Goal: Task Accomplishment & Management: Manage account settings

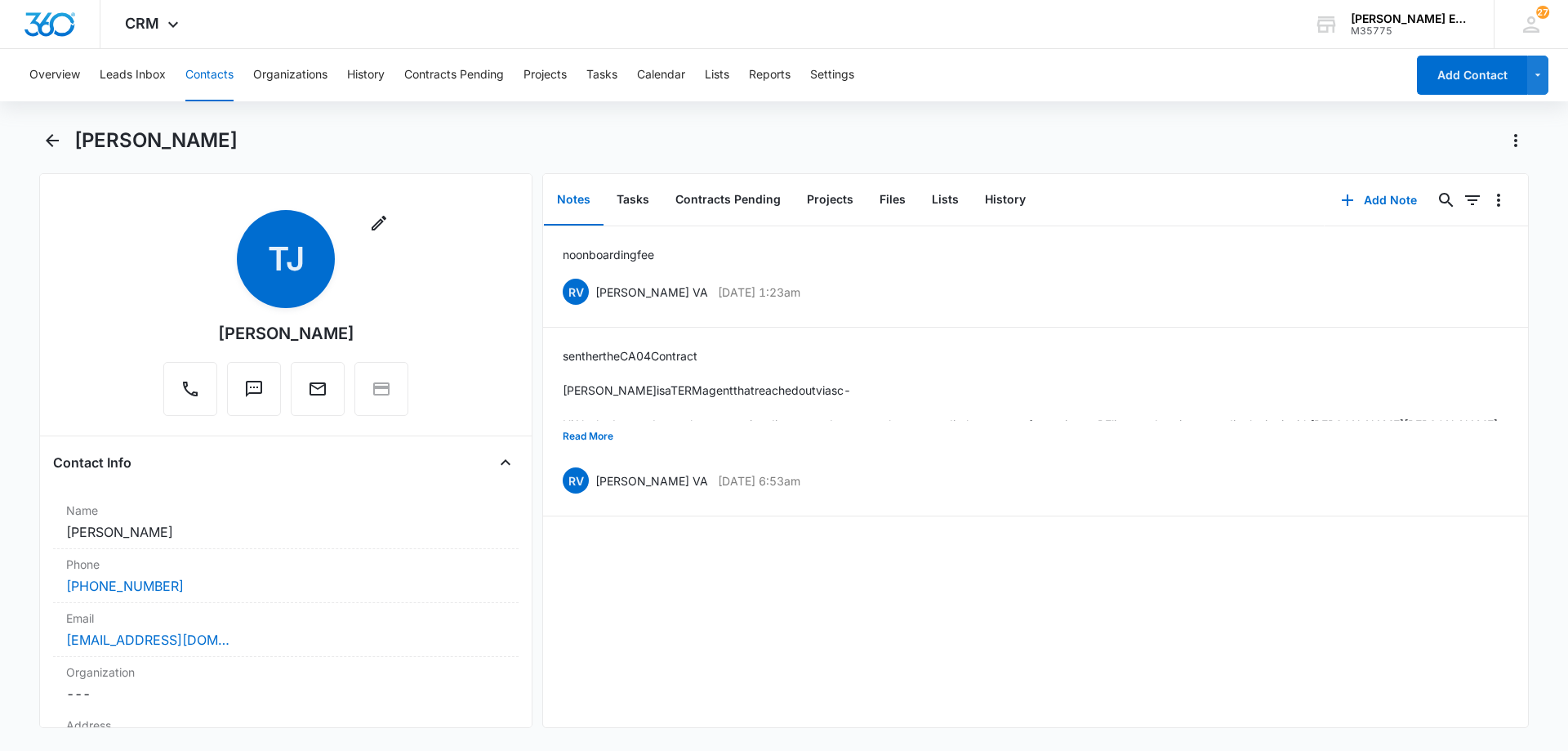
scroll to position [1470, 0]
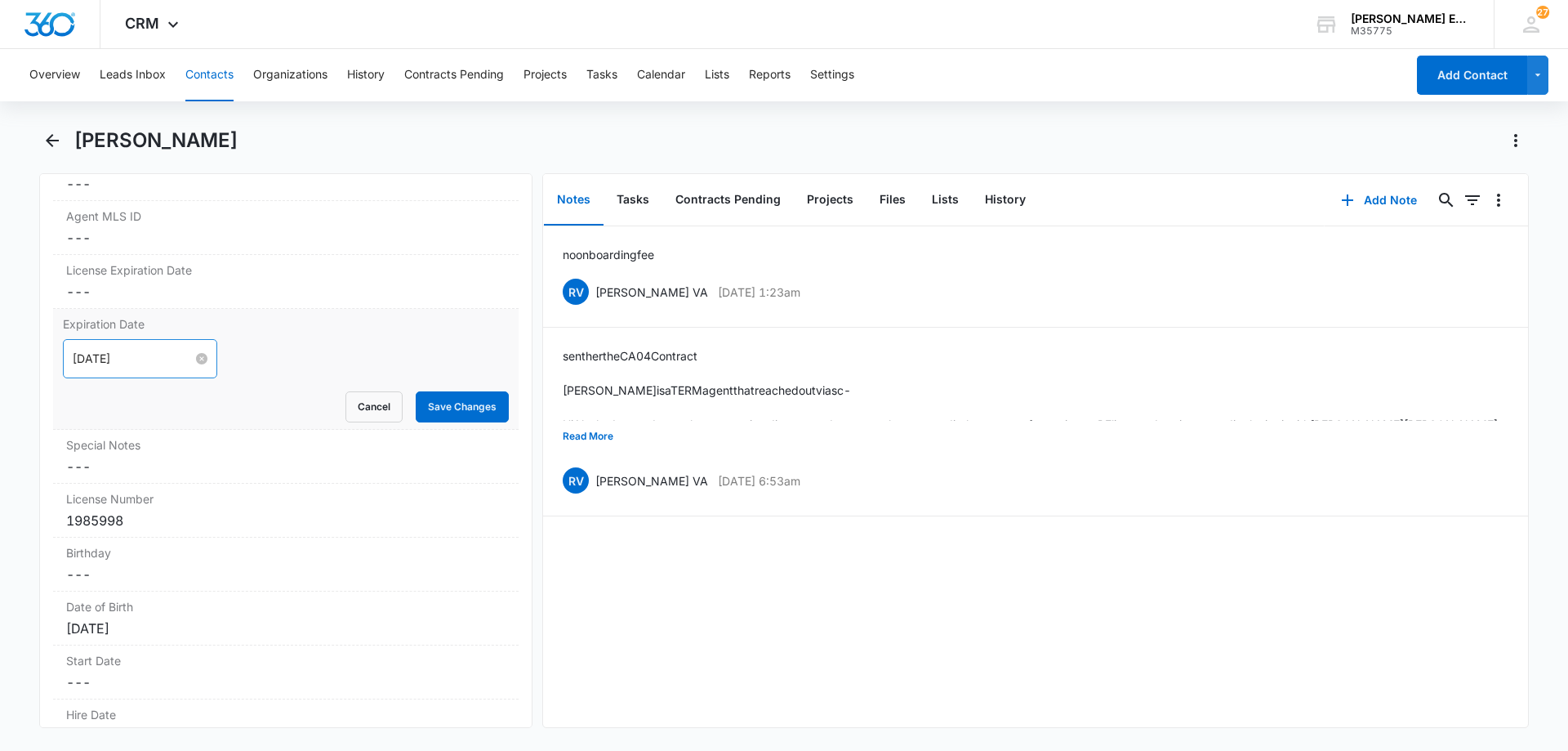
click at [150, 360] on input "[DATE]" at bounding box center [133, 358] width 120 height 18
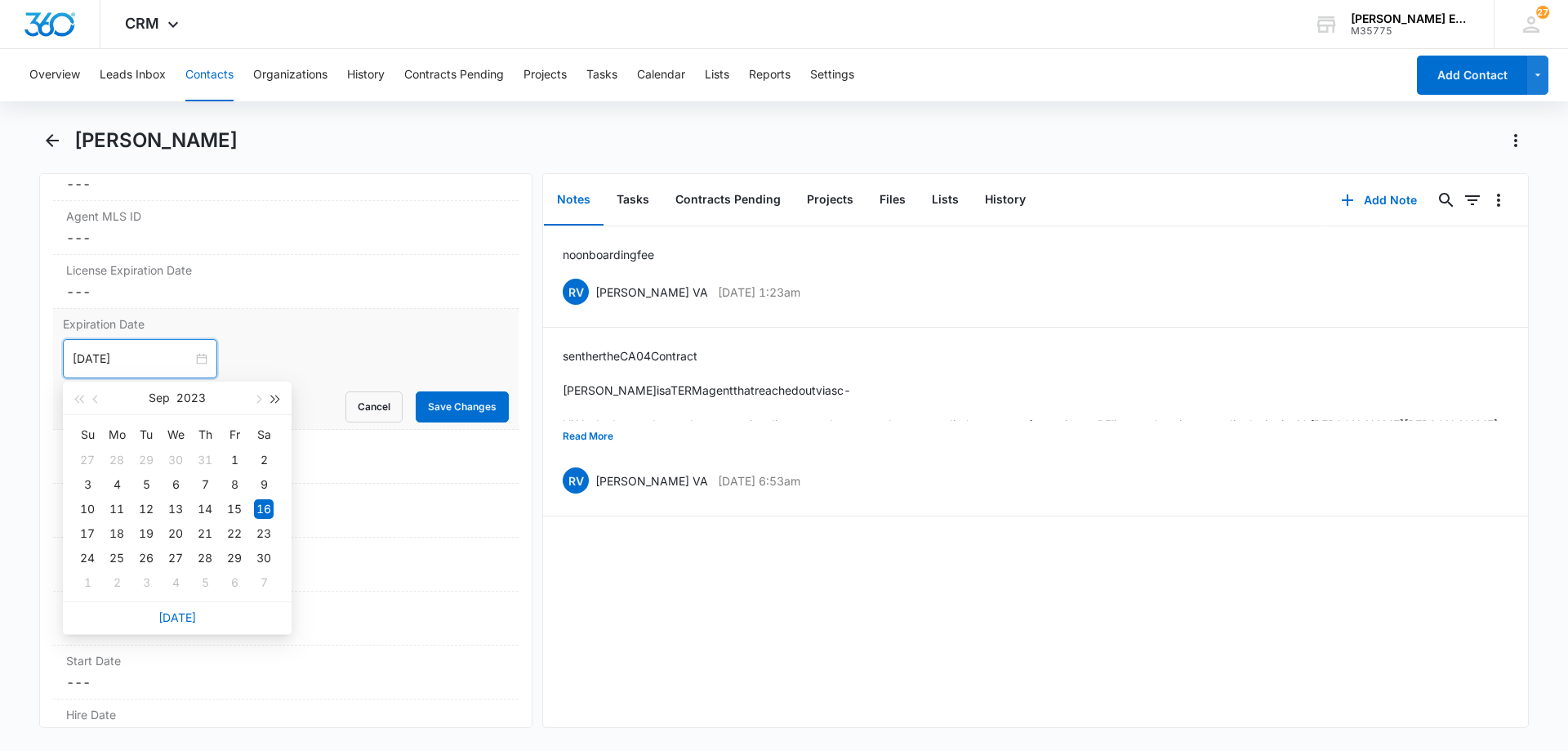
click at [276, 398] on span "button" at bounding box center [276, 399] width 9 height 9
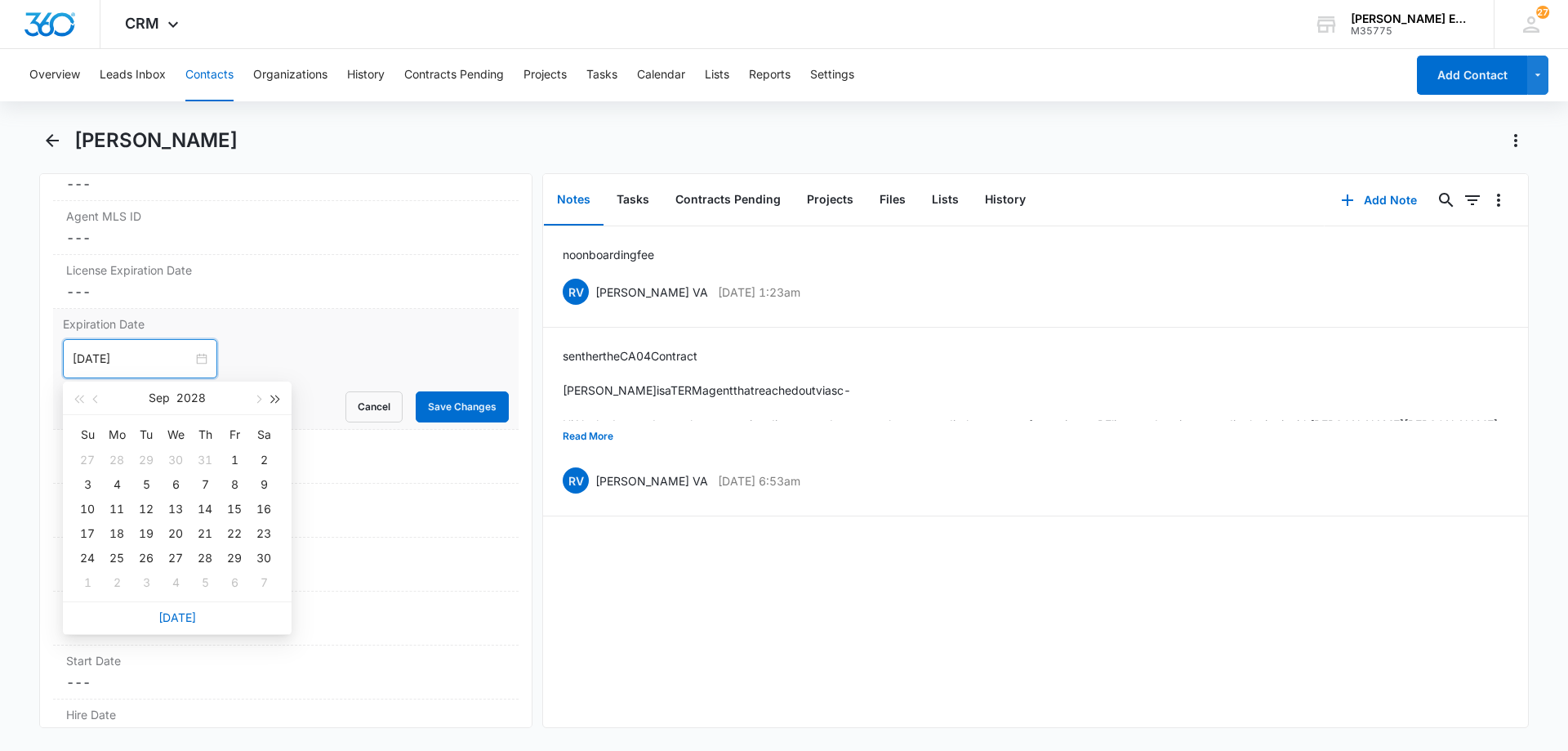
click at [276, 398] on span "button" at bounding box center [276, 399] width 9 height 9
click at [176, 486] on div "5" at bounding box center [176, 484] width 20 height 20
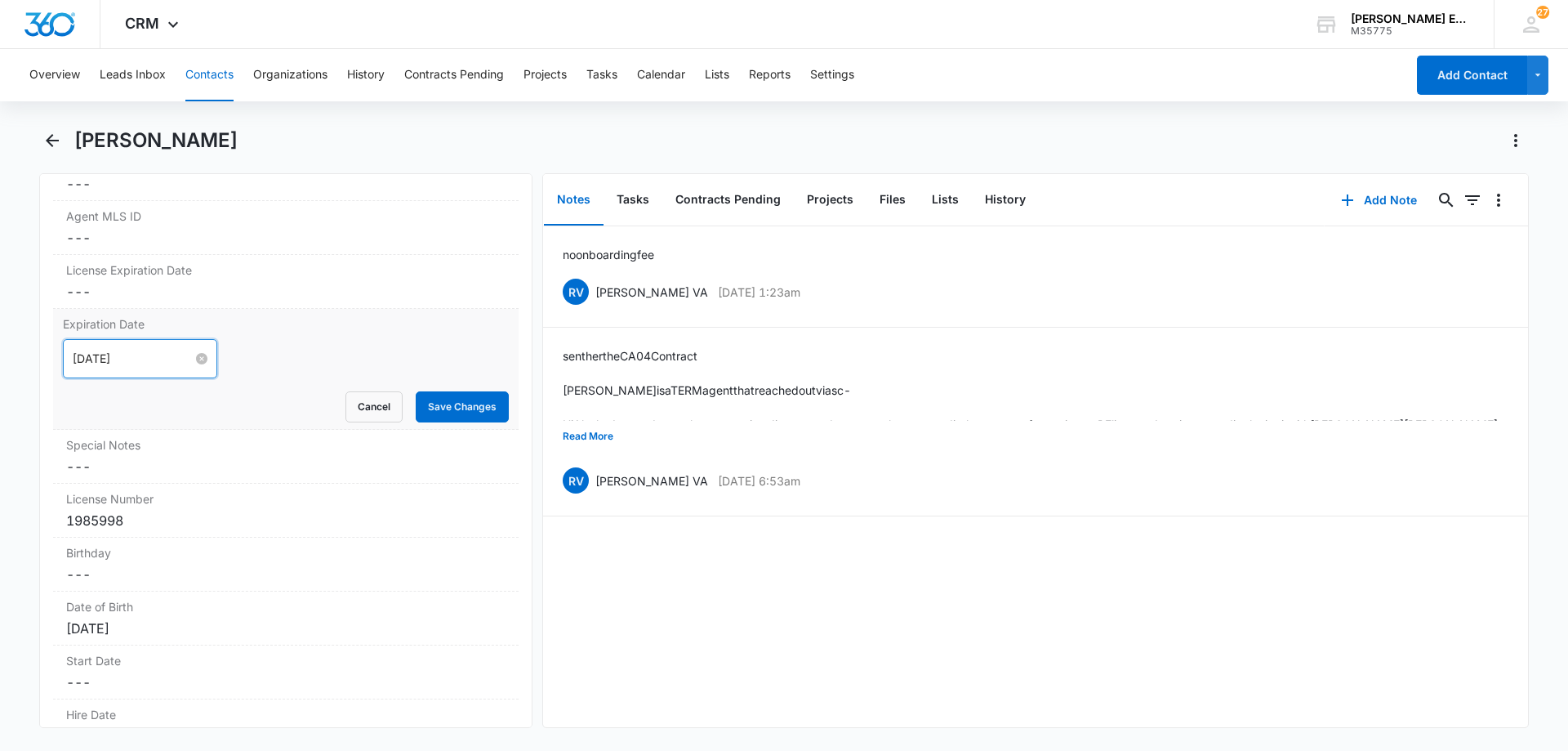
click at [159, 361] on input "[DATE]" at bounding box center [133, 358] width 120 height 18
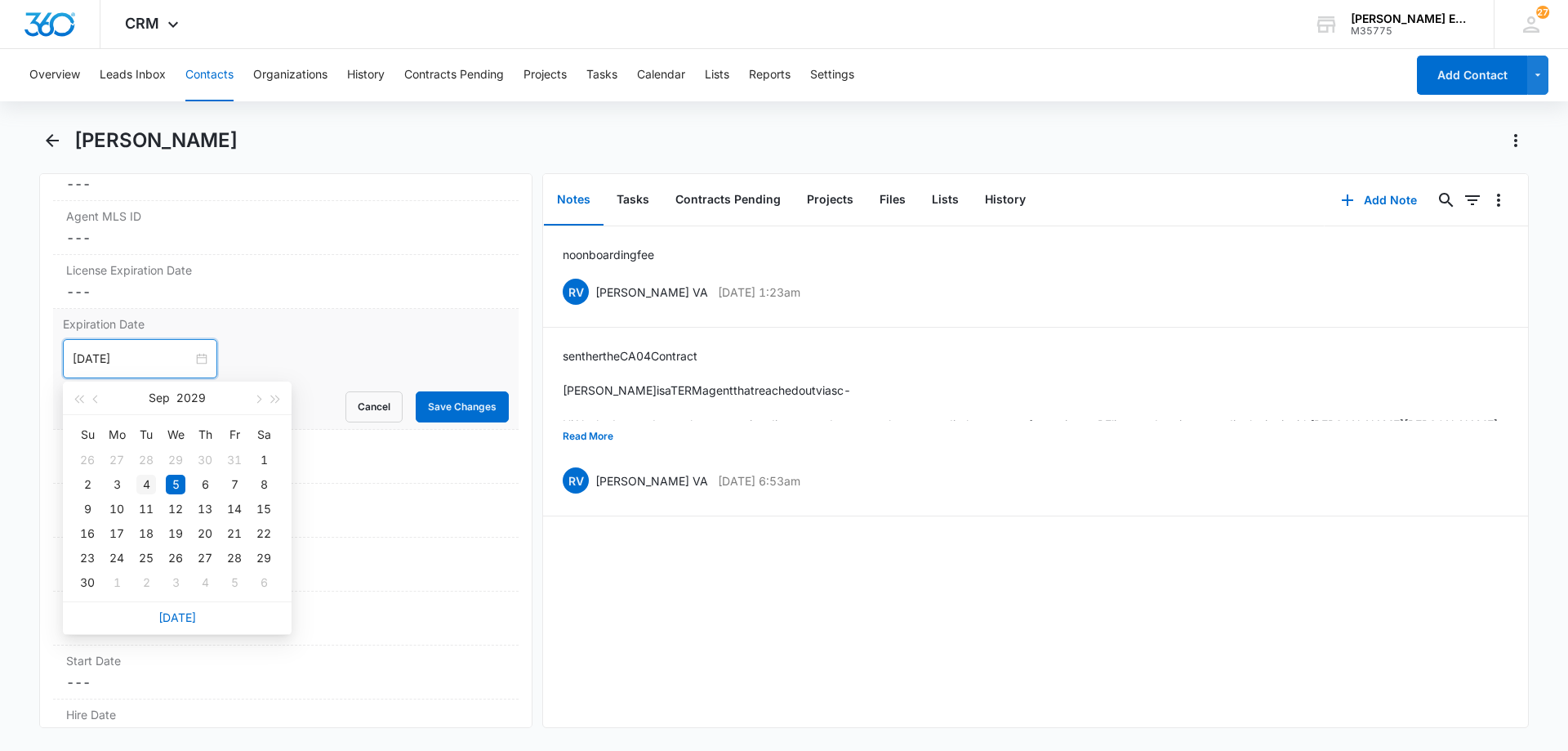
type input "[DATE]"
click at [151, 487] on div "4" at bounding box center [146, 484] width 20 height 20
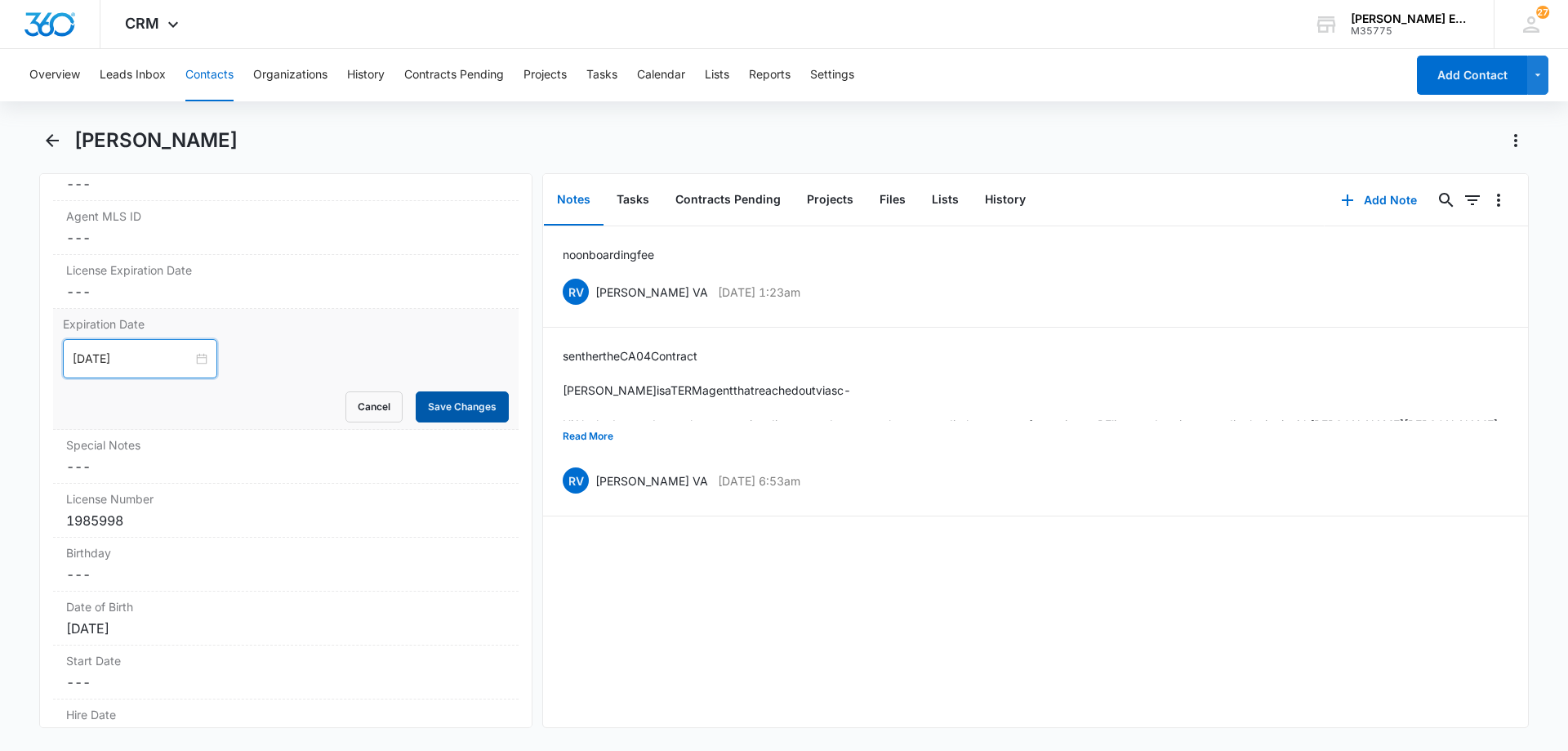
click at [455, 404] on button "Save Changes" at bounding box center [461, 407] width 93 height 31
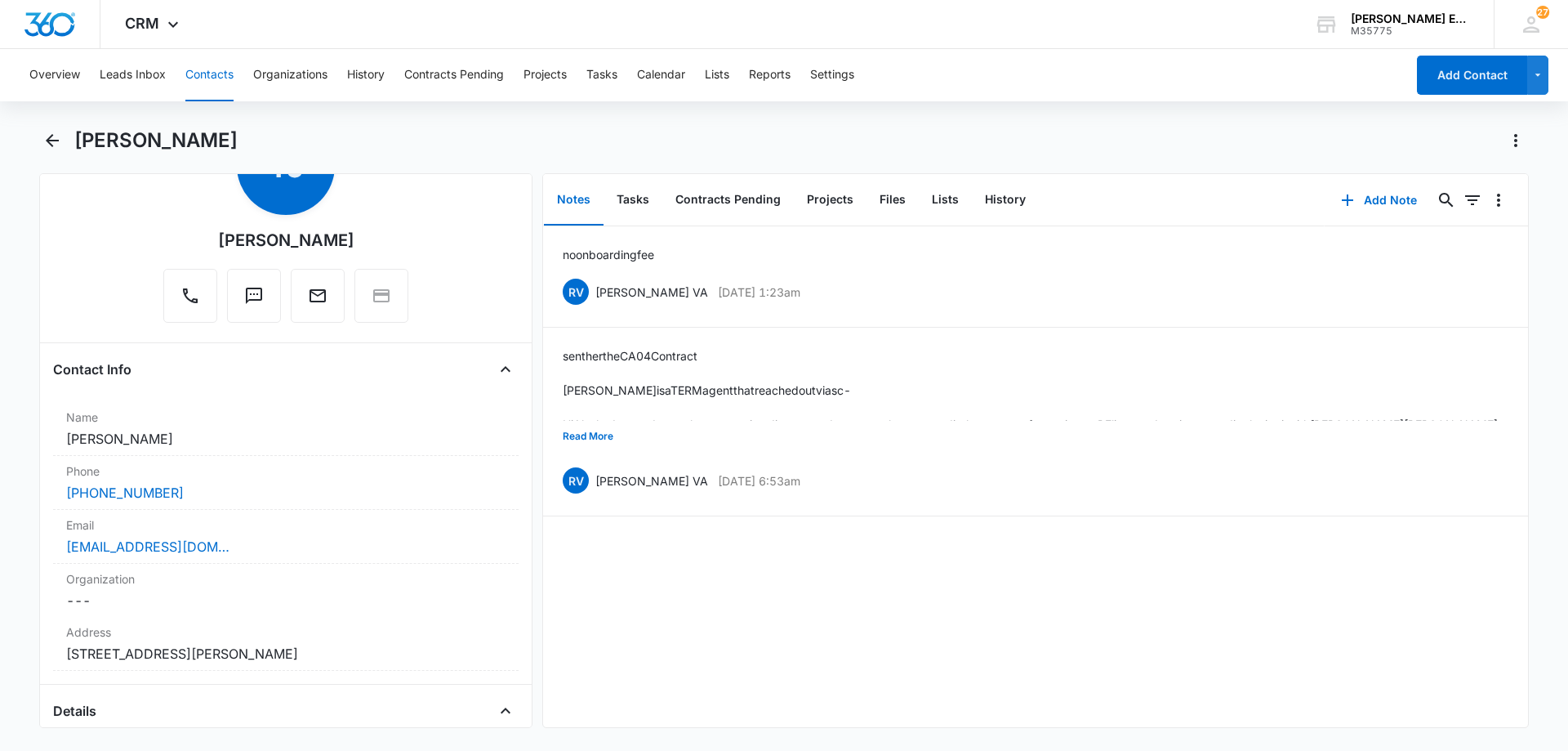
scroll to position [0, 0]
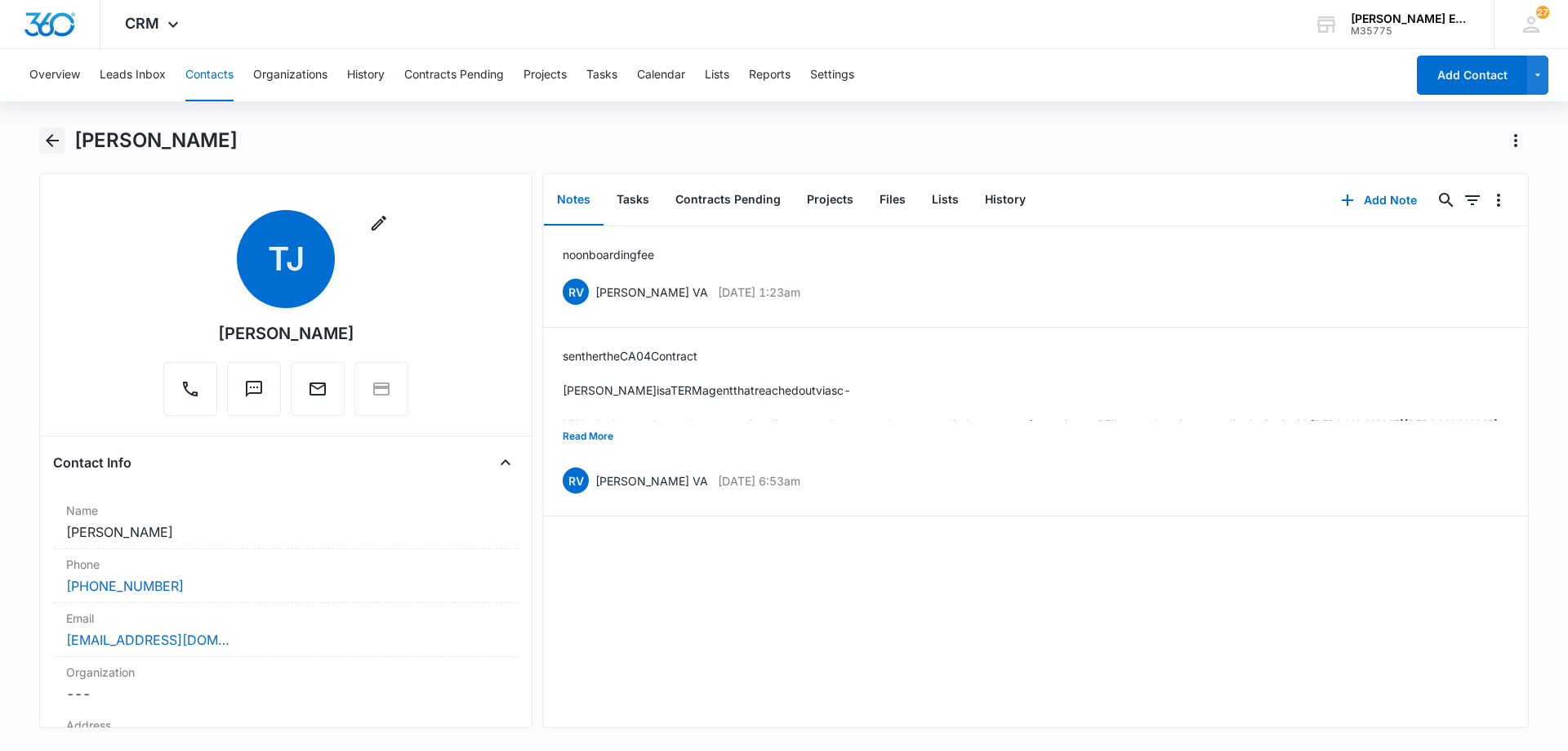
drag, startPoint x: 45, startPoint y: 138, endPoint x: 143, endPoint y: 185, distance: 108.7
click at [53, 143] on icon "Back" at bounding box center [52, 140] width 20 height 20
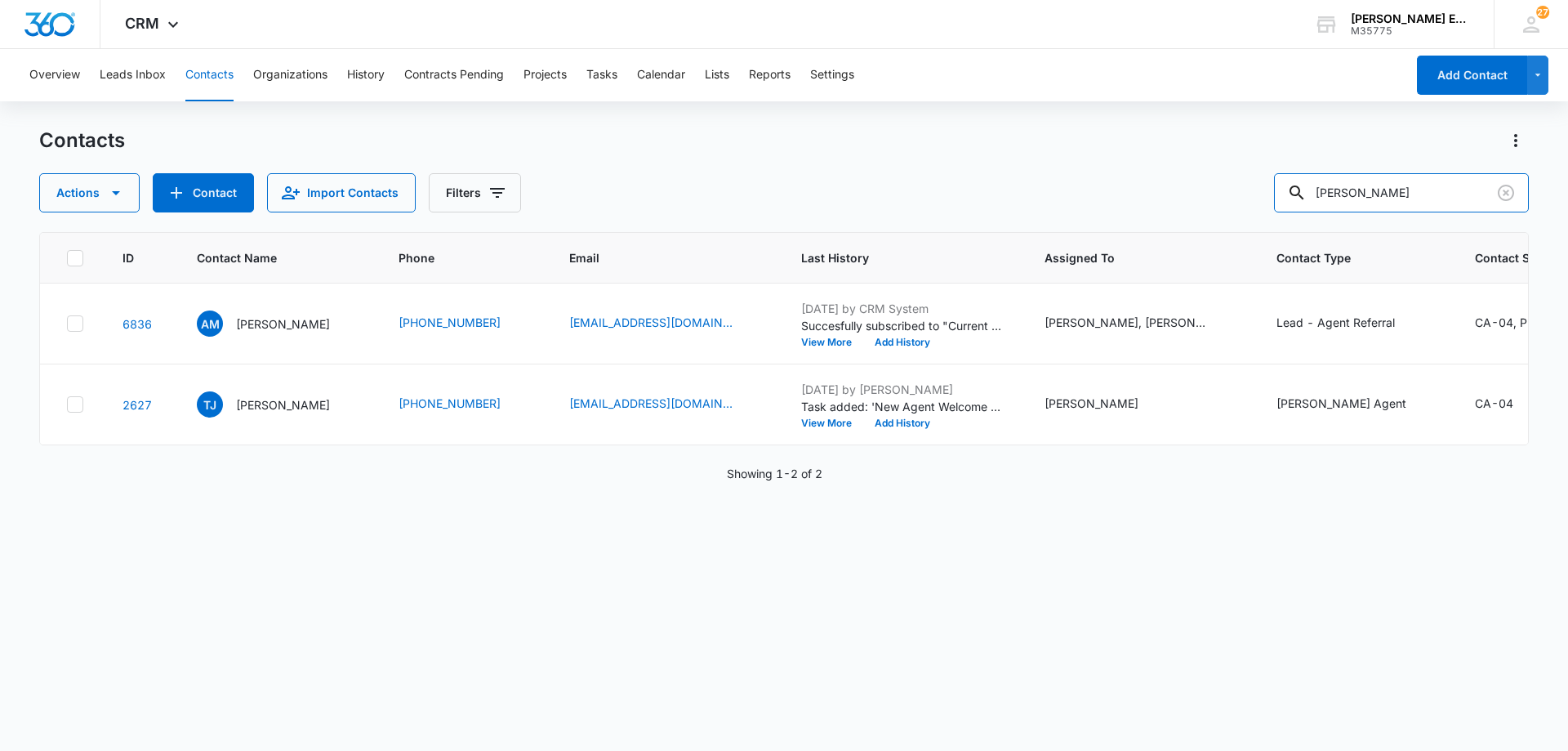
drag, startPoint x: 1429, startPoint y: 185, endPoint x: 1199, endPoint y: 193, distance: 230.1
click at [1199, 193] on div "Actions Contact Import Contacts Filters [PERSON_NAME]" at bounding box center [783, 192] width 1489 height 39
type input "nice"
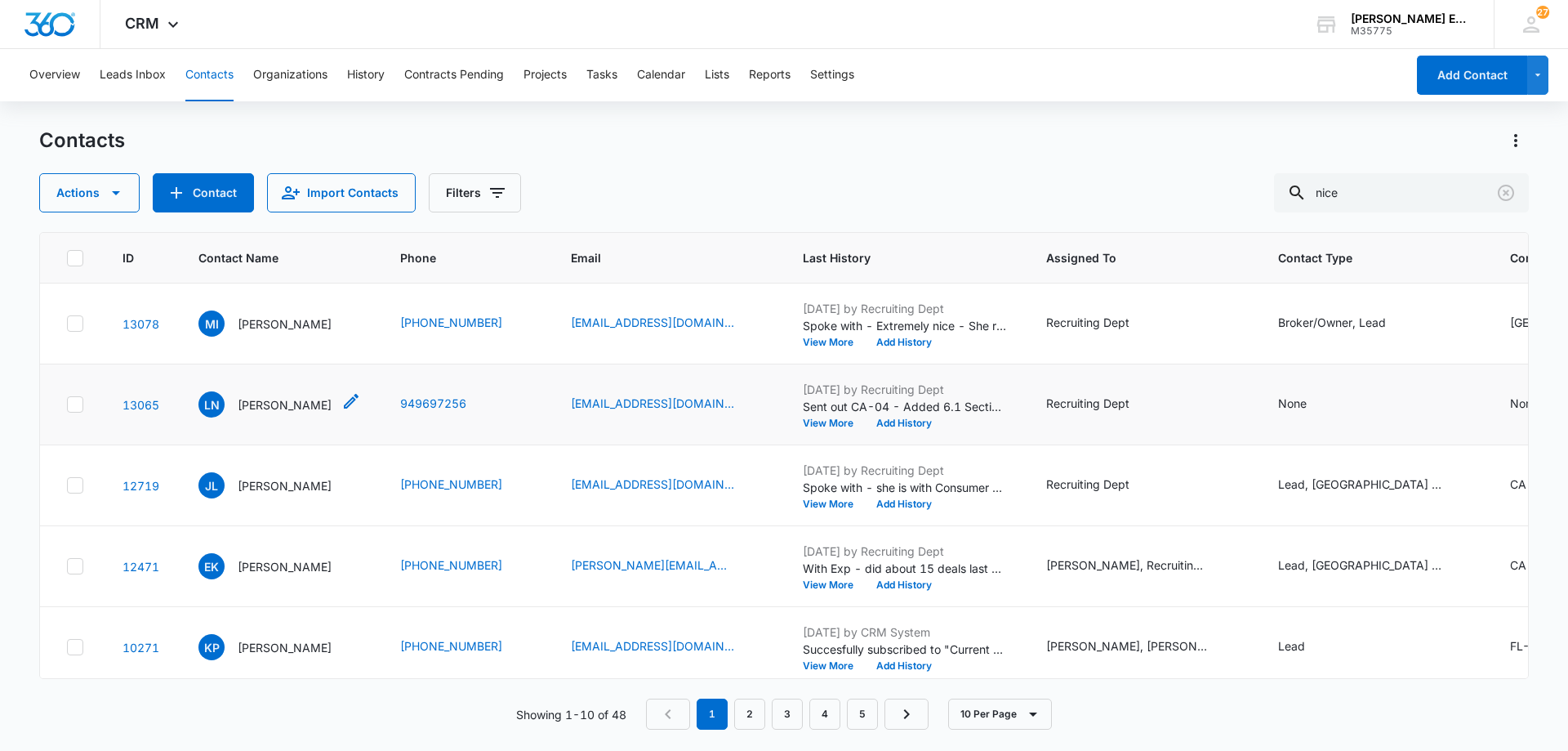
click at [300, 406] on p "[PERSON_NAME]" at bounding box center [285, 405] width 94 height 17
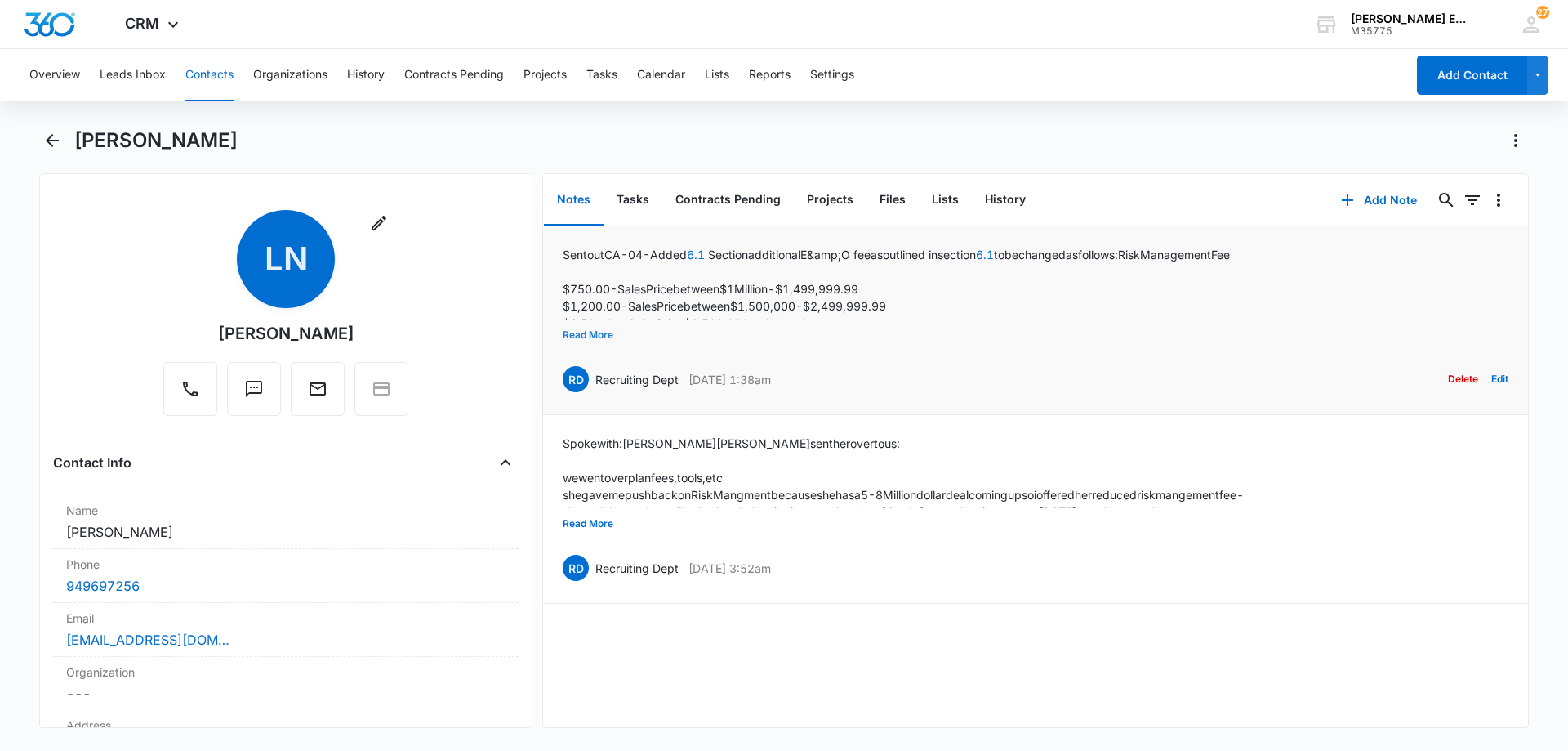
click at [586, 338] on button "Read More" at bounding box center [587, 334] width 51 height 31
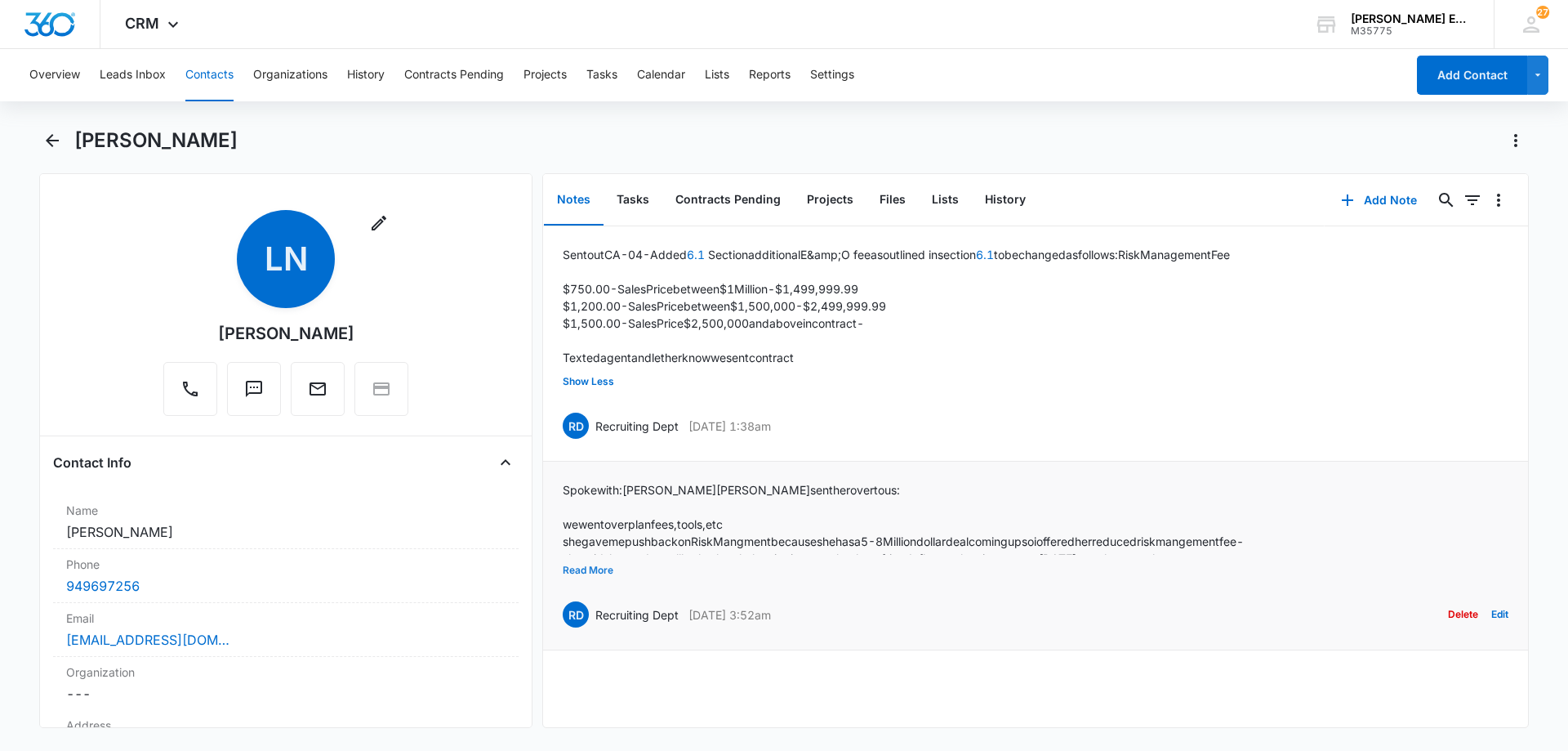
click at [596, 570] on button "Read More" at bounding box center [587, 570] width 51 height 31
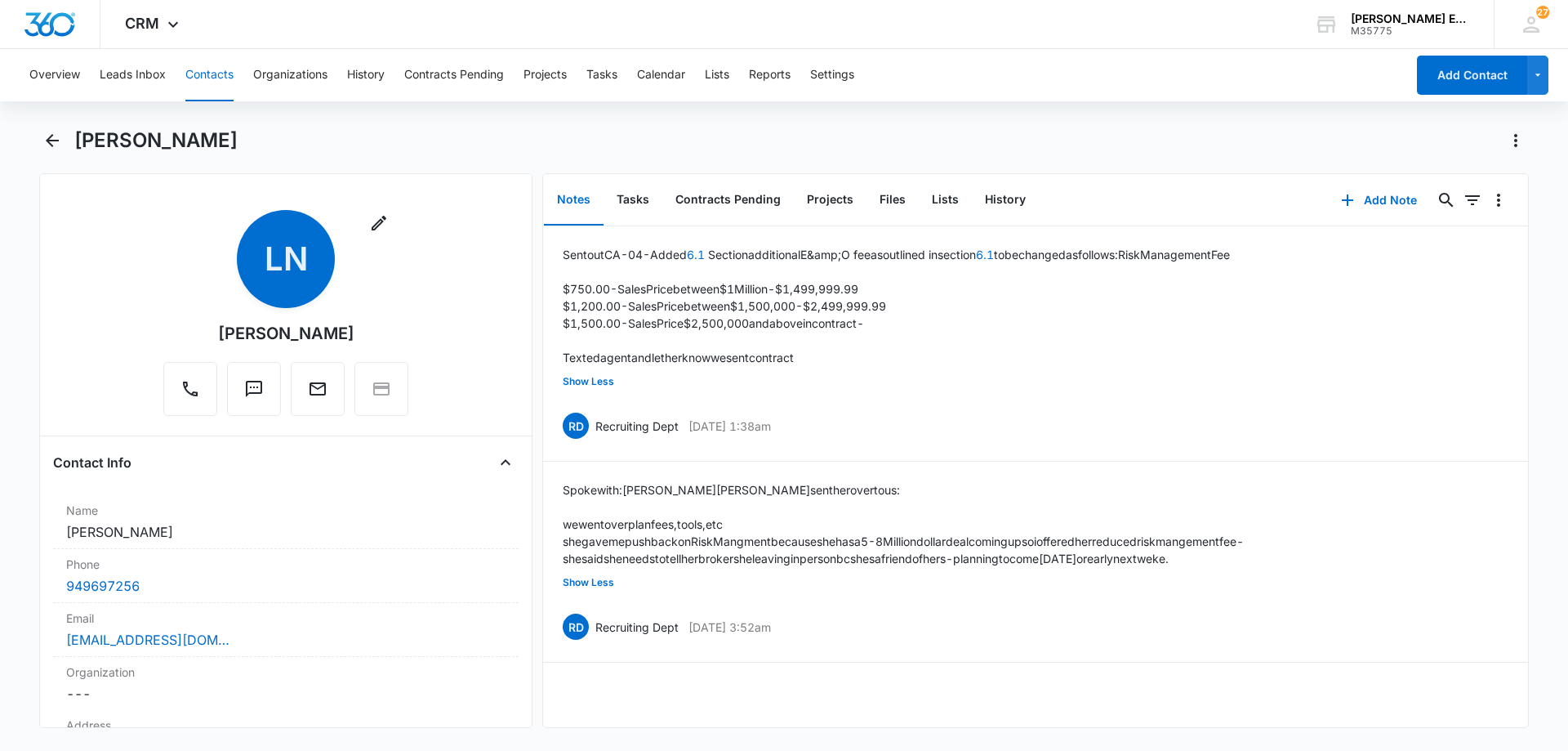
copy h1 "[PERSON_NAME]"
drag, startPoint x: 85, startPoint y: 143, endPoint x: 253, endPoint y: 144, distance: 168.0
click at [253, 144] on div "[PERSON_NAME]" at bounding box center [801, 139] width 1454 height 26
